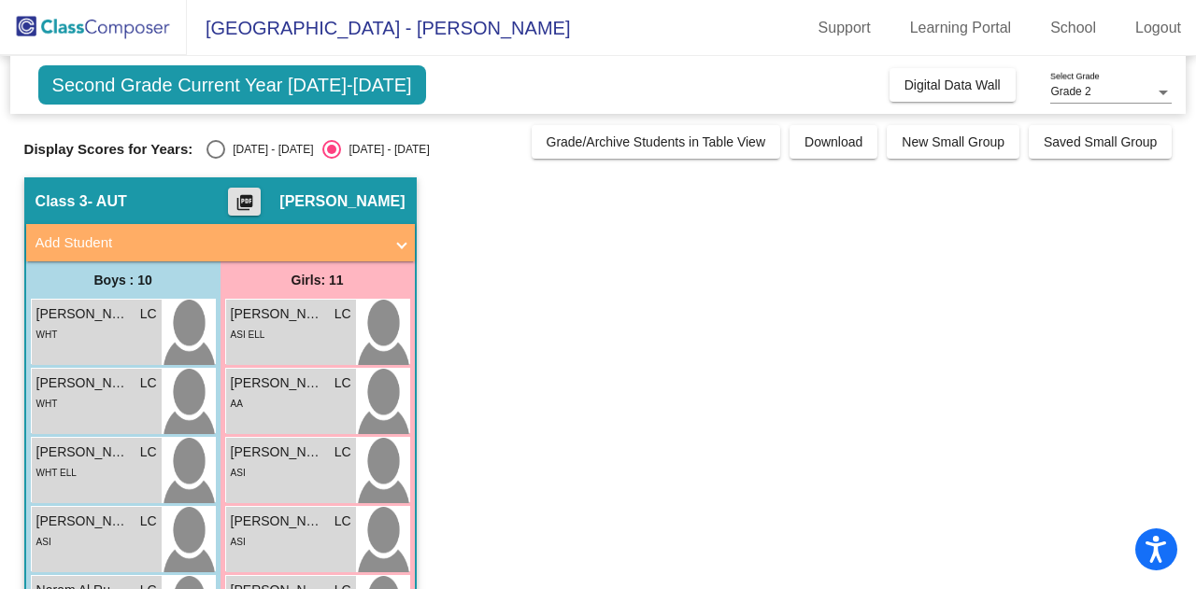
scroll to position [499, 0]
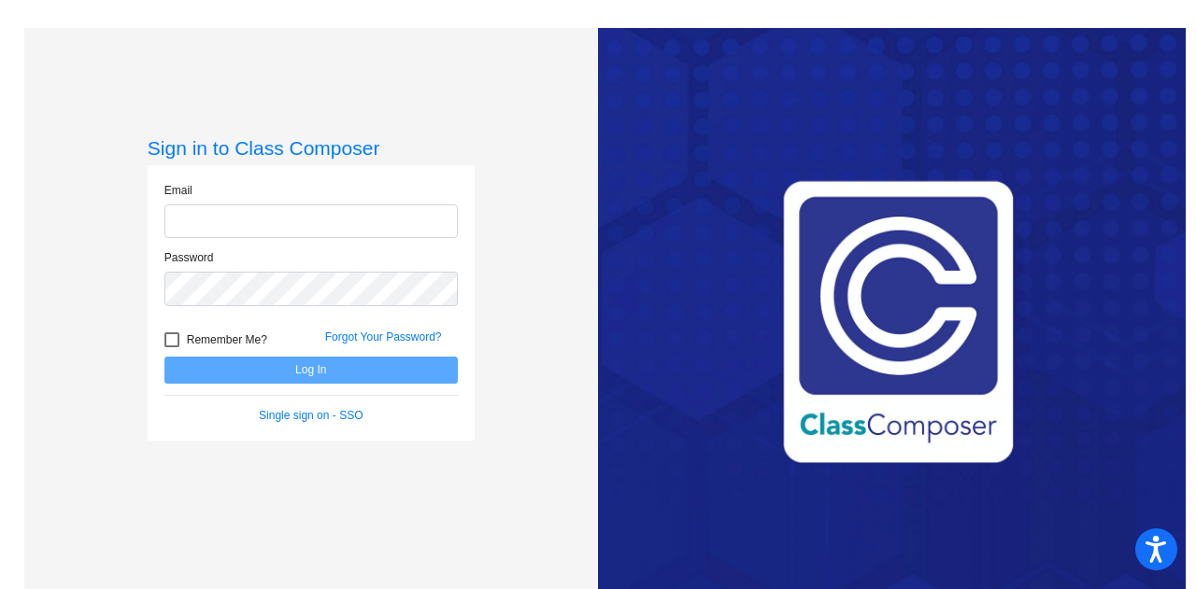
type input "[PERSON_NAME][EMAIL_ADDRESS][PERSON_NAME][DOMAIN_NAME]"
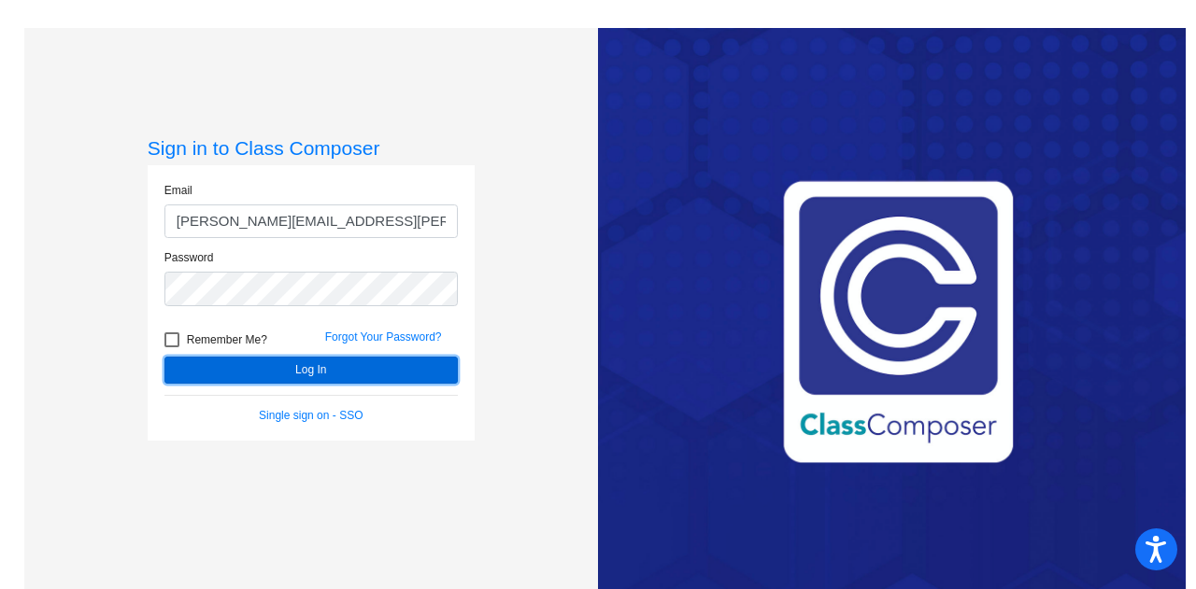
click at [299, 368] on button "Log In" at bounding box center [310, 370] width 293 height 27
